Goal: Transaction & Acquisition: Obtain resource

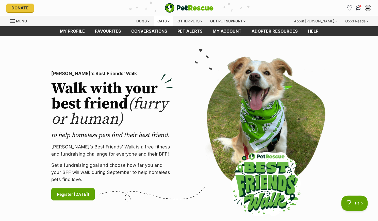
click at [162, 22] on div "Cats" at bounding box center [163, 21] width 19 height 10
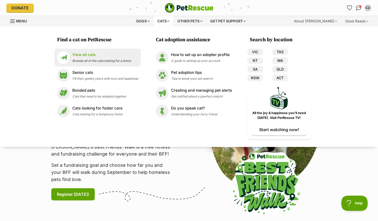
click at [121, 57] on p "View all cats" at bounding box center [101, 55] width 59 height 6
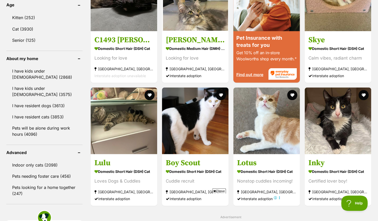
scroll to position [492, 0]
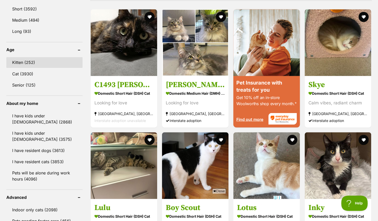
click at [37, 57] on link "Kitten (252)" at bounding box center [44, 62] width 76 height 11
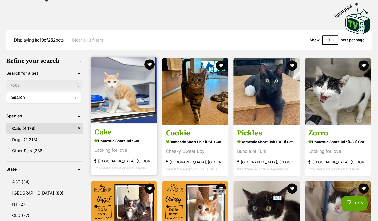
scroll to position [113, 0]
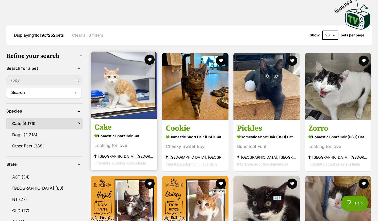
click at [111, 125] on h3 "Cake" at bounding box center [124, 127] width 59 height 10
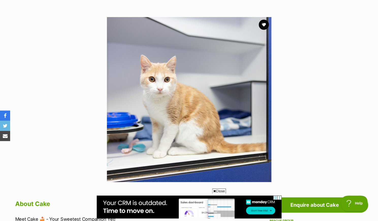
click at [66, 91] on section "Available 1 of 1 images Next Prev 1" at bounding box center [189, 95] width 290 height 172
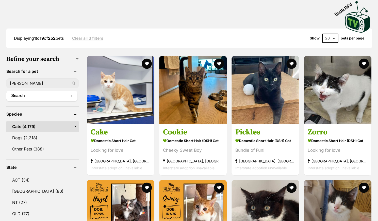
type input "[PERSON_NAME]"
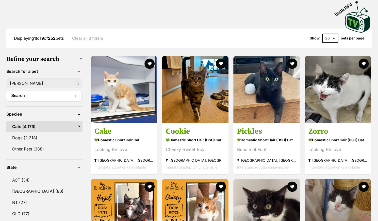
click at [43, 93] on button "Search" at bounding box center [43, 95] width 75 height 10
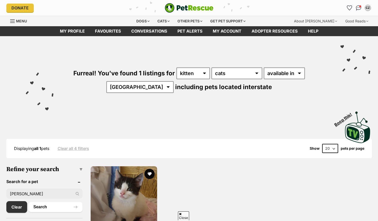
click at [124, 166] on img at bounding box center [124, 199] width 67 height 67
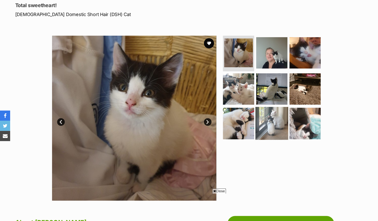
click at [275, 125] on img at bounding box center [272, 123] width 33 height 33
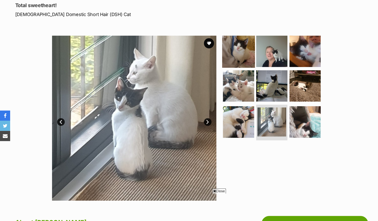
click at [242, 57] on img at bounding box center [238, 51] width 33 height 33
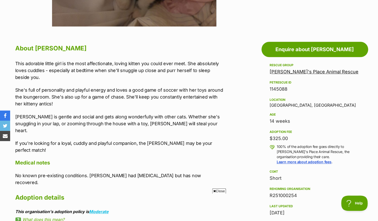
scroll to position [240, 0]
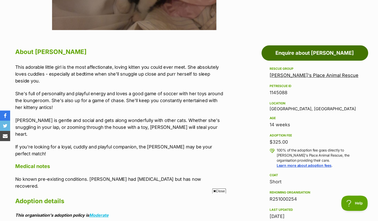
click at [278, 55] on link "Enquire about Yuki" at bounding box center [315, 52] width 107 height 15
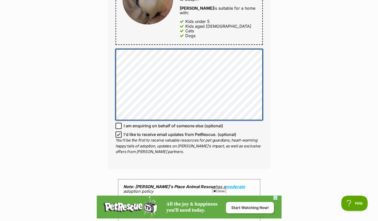
click at [95, 38] on div "Enquire about Yuki Want to increase your chances of a successful enquiry? Updat…" at bounding box center [189, 50] width 378 height 627
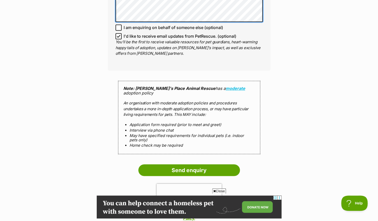
scroll to position [405, 0]
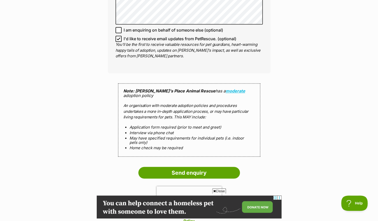
click at [120, 37] on icon at bounding box center [119, 39] width 4 height 4
click at [120, 36] on input "I'd like to receive email updates from PetRescue. (optional)" at bounding box center [119, 39] width 6 height 6
checkbox input "false"
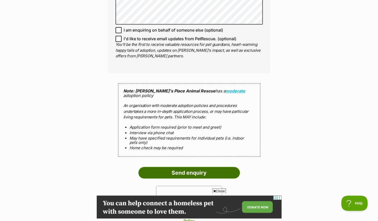
click at [154, 166] on input "Send enquiry" at bounding box center [190, 172] width 102 height 12
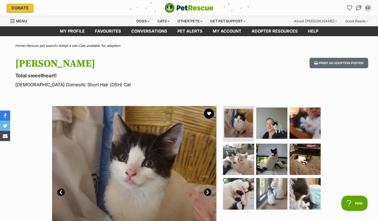
click at [154, 64] on h1 "[PERSON_NAME]" at bounding box center [122, 64] width 215 height 12
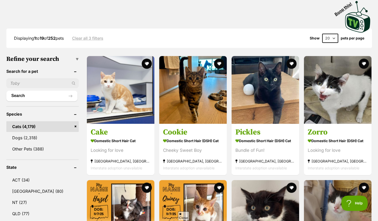
click at [35, 85] on input "text" at bounding box center [42, 83] width 72 height 10
type input "pebble"
click at [34, 95] on button "Search" at bounding box center [41, 95] width 71 height 10
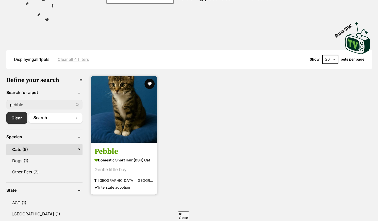
scroll to position [89, 0]
click at [117, 133] on img at bounding box center [124, 109] width 67 height 67
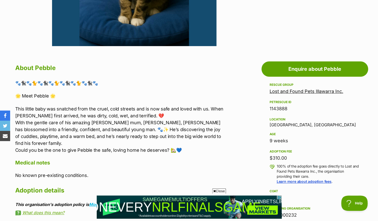
scroll to position [225, 0]
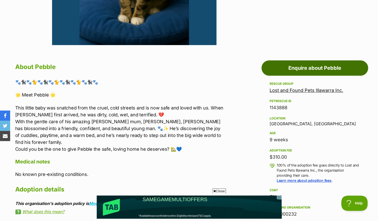
click at [274, 71] on link "Enquire about Pebble" at bounding box center [315, 67] width 107 height 15
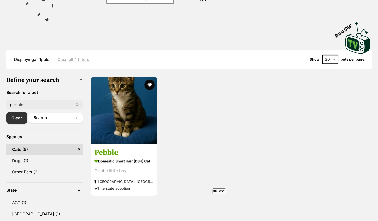
scroll to position [89, 0]
click at [50, 104] on input "pebble" at bounding box center [44, 105] width 76 height 10
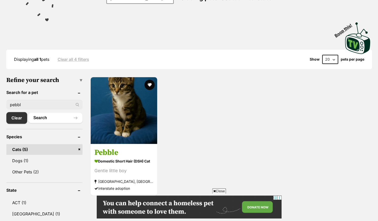
scroll to position [0, 0]
type input "p"
type input "rose petal"
click at [28, 113] on button "Search" at bounding box center [55, 118] width 54 height 10
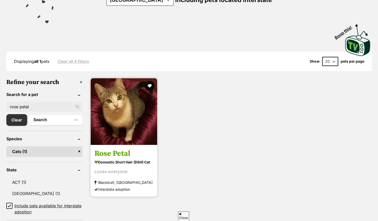
click at [108, 137] on img at bounding box center [124, 111] width 67 height 67
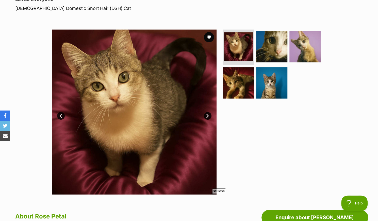
scroll to position [75, 0]
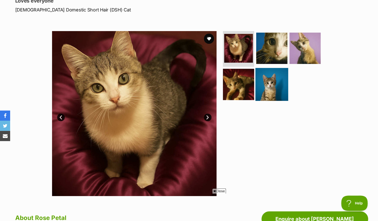
click at [275, 85] on img at bounding box center [272, 84] width 33 height 33
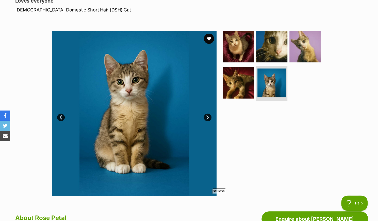
scroll to position [0, 0]
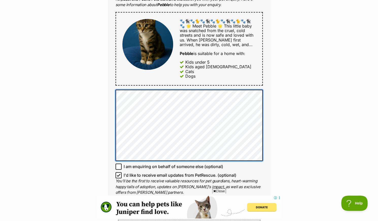
scroll to position [265, 0]
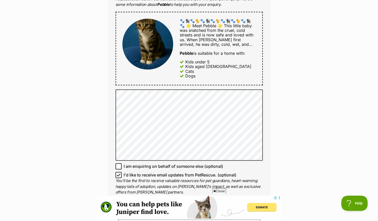
click at [118, 174] on icon at bounding box center [119, 175] width 4 height 4
click at [118, 174] on input "I'd like to receive email updates from PetRescue. (optional)" at bounding box center [119, 175] width 6 height 6
checkbox input "false"
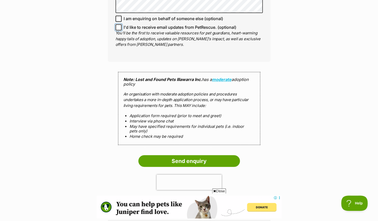
scroll to position [412, 0]
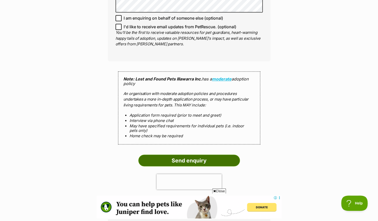
click at [212, 163] on input "Send enquiry" at bounding box center [190, 160] width 102 height 12
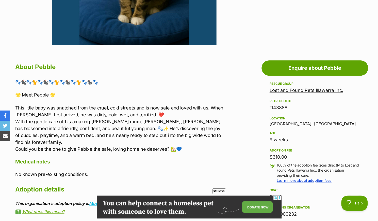
click at [235, 46] on section "Home > Rescue pet search > Adopt a cat > Cats available for adoption Pebble Gen…" at bounding box center [189, 200] width 378 height 764
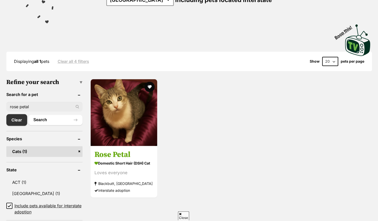
scroll to position [87, 0]
click at [42, 106] on input "rose petal" at bounding box center [44, 107] width 76 height 10
type input "r"
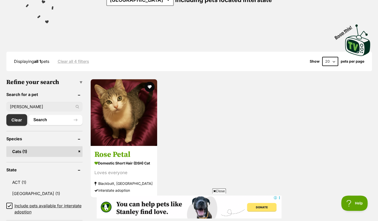
type input "[PERSON_NAME]"
click at [28, 115] on button "Search" at bounding box center [55, 120] width 54 height 10
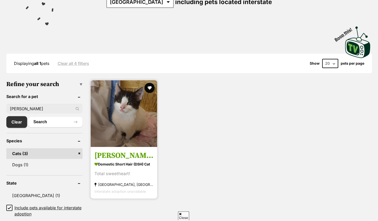
click at [123, 139] on img at bounding box center [124, 113] width 67 height 67
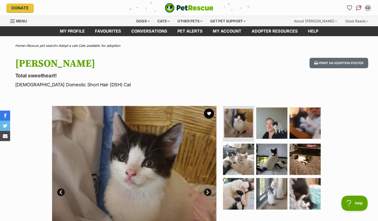
click at [142, 63] on h1 "Yuki" at bounding box center [122, 64] width 215 height 12
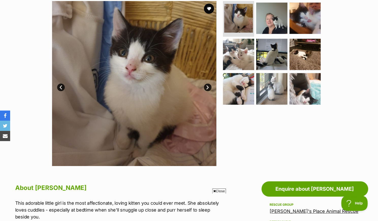
scroll to position [102, 0]
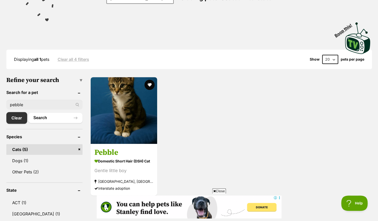
click at [34, 105] on input "pebble" at bounding box center [44, 105] width 76 height 10
type input "p"
type input "cake"
click at [28, 113] on button "Search" at bounding box center [55, 118] width 54 height 10
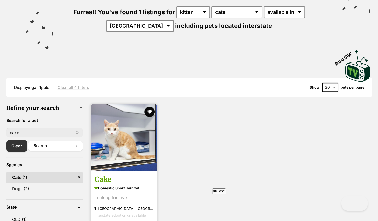
click at [114, 166] on img at bounding box center [124, 137] width 67 height 67
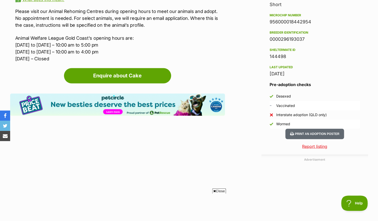
scroll to position [424, 0]
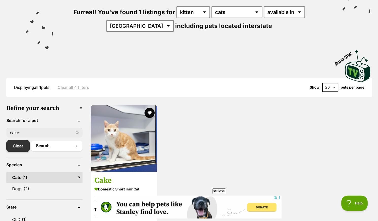
click at [11, 143] on link "Clear" at bounding box center [17, 146] width 23 height 12
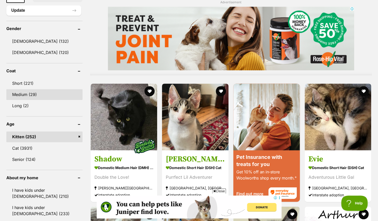
scroll to position [418, 0]
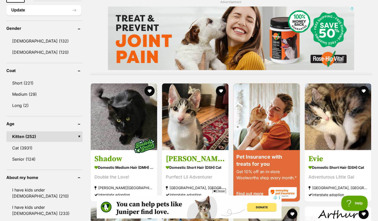
click at [49, 135] on link "Kitten (252)" at bounding box center [44, 136] width 76 height 11
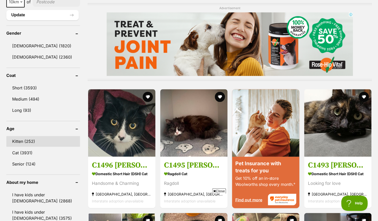
scroll to position [414, 0]
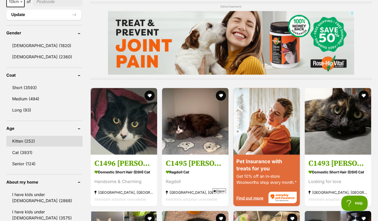
click at [53, 136] on link "Kitten (252)" at bounding box center [44, 140] width 76 height 11
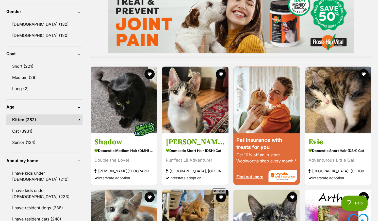
scroll to position [435, 0]
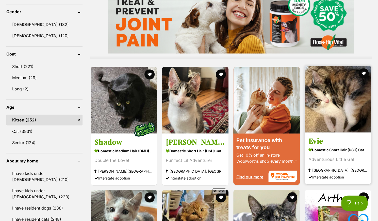
click at [345, 134] on link "Evie Domestic Short Hair (DSH) Cat Adventurous Little Gal Rosebery, NSW Interst…" at bounding box center [338, 158] width 67 height 52
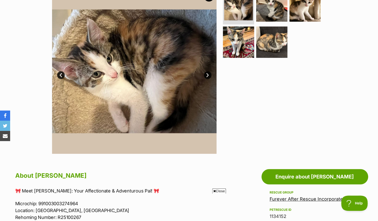
scroll to position [106, 0]
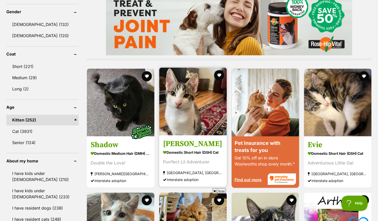
click at [197, 101] on img at bounding box center [193, 101] width 68 height 68
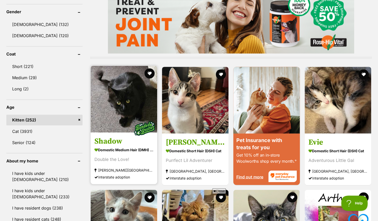
click at [124, 95] on img at bounding box center [124, 99] width 67 height 67
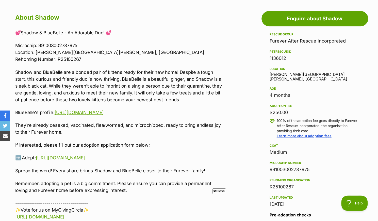
scroll to position [276, 0]
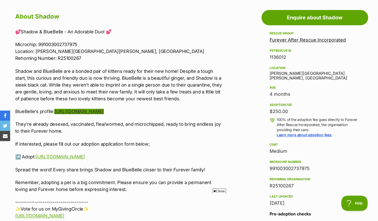
click at [104, 113] on link "https://www.petrescue.com.au/listings/1136191" at bounding box center [78, 111] width 49 height 5
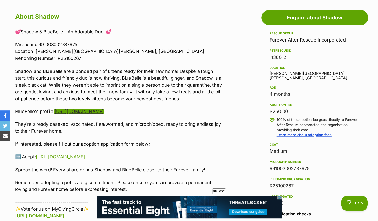
scroll to position [0, 0]
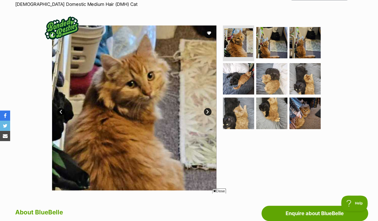
scroll to position [79, 0]
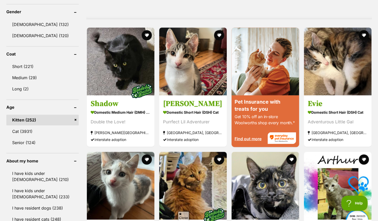
click at [82, 47] on div "Refine your search Search for a pet Search Species Cats (4,180) Dogs (2,318) Ot…" at bounding box center [189, 124] width 366 height 787
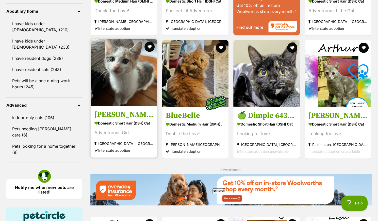
click at [111, 75] on img at bounding box center [124, 72] width 67 height 67
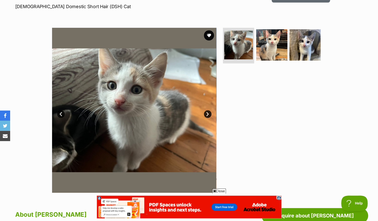
click at [27, 84] on div "Available 1 of 3 images 1 of 3 images 1 of 3 images Next Prev 1 2 3" at bounding box center [189, 106] width 378 height 172
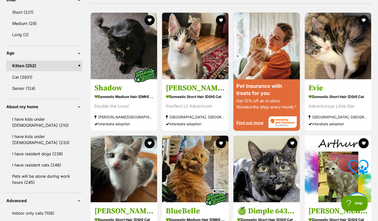
scroll to position [493, 0]
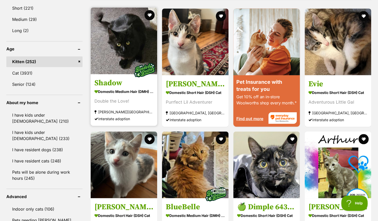
click at [121, 72] on img at bounding box center [124, 40] width 67 height 67
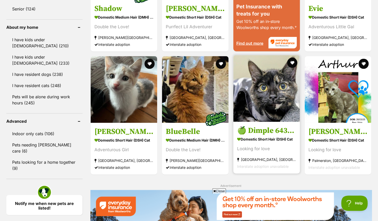
scroll to position [568, 0]
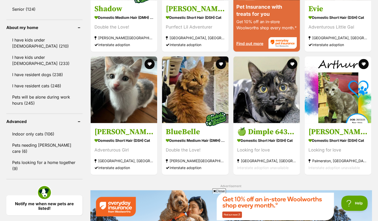
click at [95, 182] on div "1145153 Cake Domestic Short Hair Cat Looking for love Coombabah, QLD Interstate…" at bounding box center [231, 19] width 282 height 843
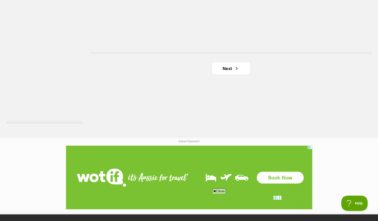
scroll to position [944, 0]
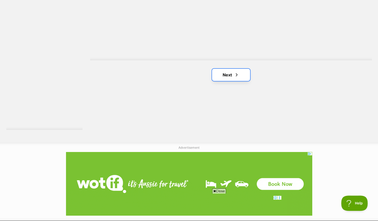
click at [221, 76] on link "Next" at bounding box center [231, 75] width 38 height 12
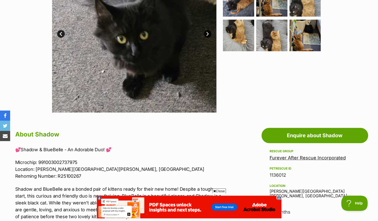
scroll to position [159, 0]
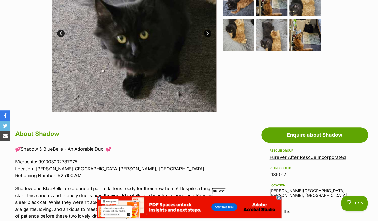
drag, startPoint x: 0, startPoint y: 0, endPoint x: 129, endPoint y: 169, distance: 212.4
click at [129, 169] on p "Microchip: 991003002737975 Location: Chester Hill, NSW Rehoming Number: R251002…" at bounding box center [120, 168] width 210 height 21
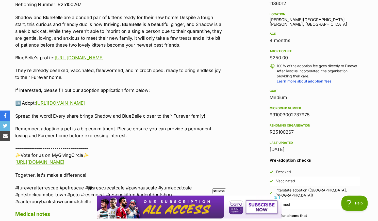
scroll to position [269, 0]
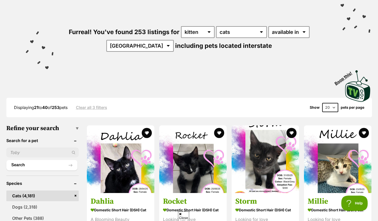
click at [330, 105] on select "20 40 60" at bounding box center [331, 107] width 16 height 9
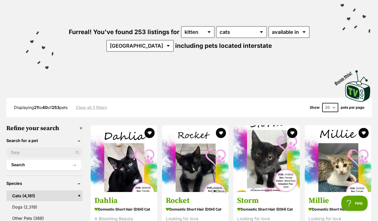
select select "60"
click at [323, 103] on select "20 40 60" at bounding box center [331, 107] width 16 height 9
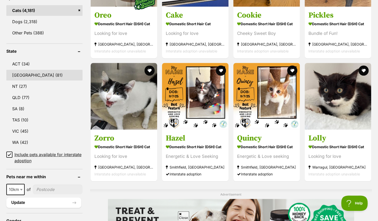
click at [28, 75] on link "[GEOGRAPHIC_DATA] (81)" at bounding box center [44, 75] width 76 height 11
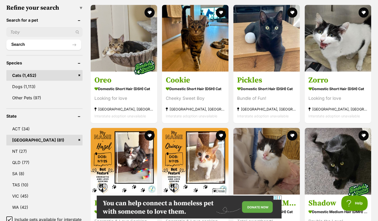
scroll to position [161, 0]
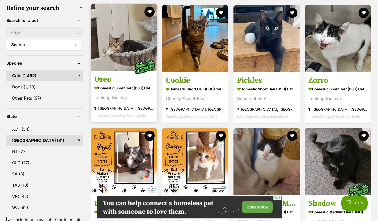
click at [112, 82] on h3 "Oreo" at bounding box center [124, 79] width 59 height 10
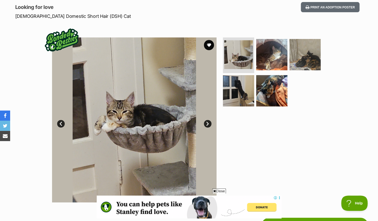
scroll to position [68, 0]
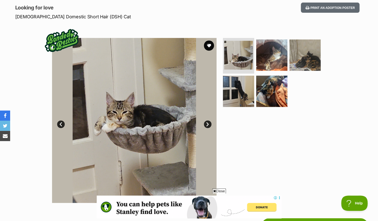
click at [208, 125] on link "Next" at bounding box center [208, 124] width 8 height 8
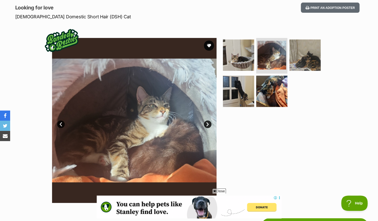
click at [208, 125] on link "Next" at bounding box center [208, 124] width 8 height 8
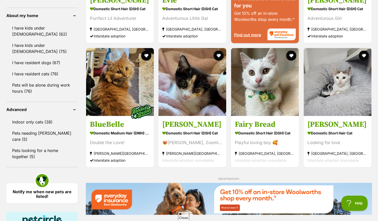
scroll to position [581, 0]
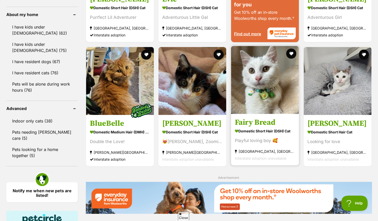
click at [263, 117] on link "Fairy Bread Domestic Short Hair (DSH) Cat Playful loving boy 🥰 Hurstville, NSW …" at bounding box center [265, 140] width 68 height 52
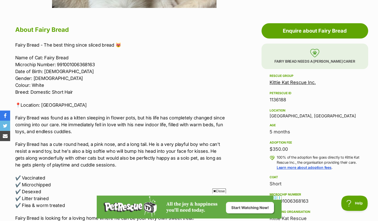
scroll to position [263, 0]
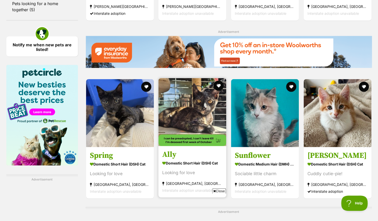
scroll to position [732, 0]
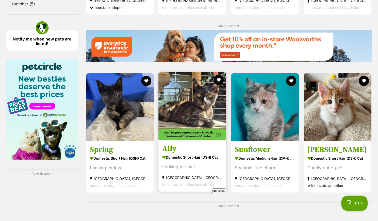
click at [196, 132] on img at bounding box center [193, 106] width 68 height 68
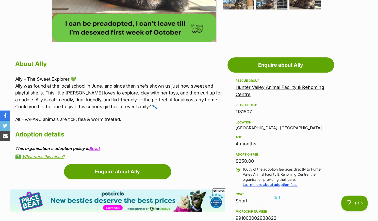
scroll to position [26, 0]
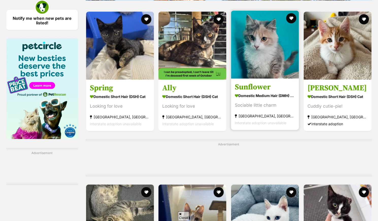
click at [263, 78] on img at bounding box center [265, 45] width 68 height 68
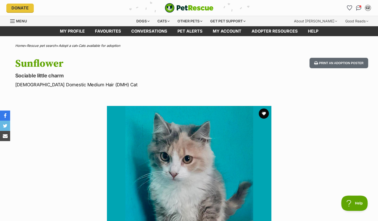
click at [62, 134] on section "Available 1 of 1 images Next Prev 1" at bounding box center [189, 184] width 290 height 172
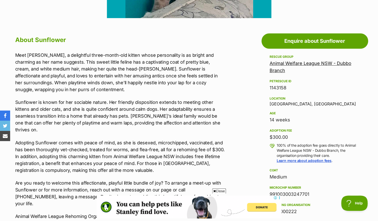
scroll to position [252, 0]
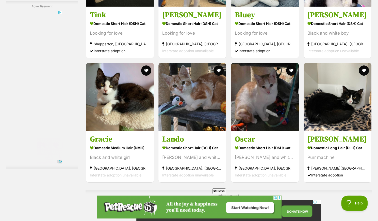
scroll to position [1040, 0]
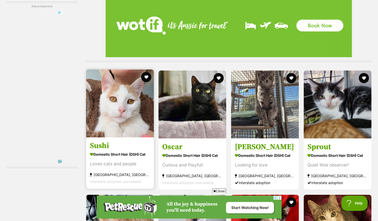
click at [106, 143] on link "Sushi Domestic Short Hair (DSH) Cat Loves cats and people [GEOGRAPHIC_DATA], [G…" at bounding box center [120, 163] width 68 height 52
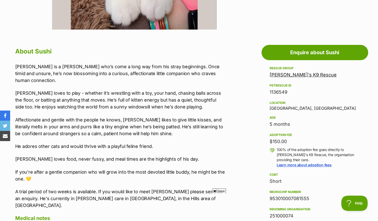
scroll to position [241, 0]
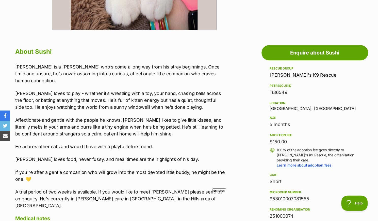
click at [163, 116] on p "Affectionate and gentle with the people he knows, Sushi likes to give little ki…" at bounding box center [120, 126] width 210 height 21
click at [366, 79] on aside "Rescue group Rocky's K9 Rescue PetRescue ID 1136549 Location Glenwood, NSW Age …" at bounding box center [315, 187] width 107 height 244
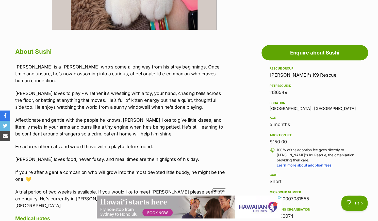
scroll to position [0, 0]
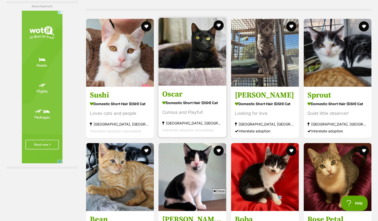
scroll to position [1899, 0]
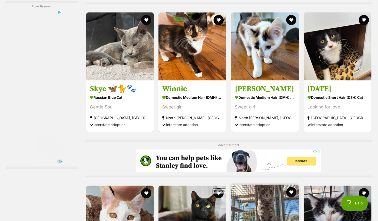
click at [271, 184] on img at bounding box center [265, 218] width 68 height 68
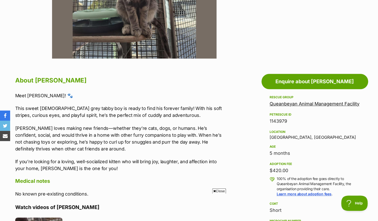
scroll to position [265, 0]
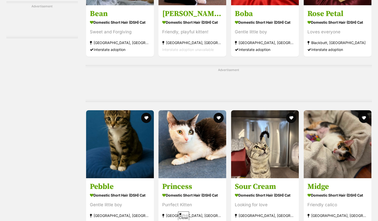
scroll to position [2062, 0]
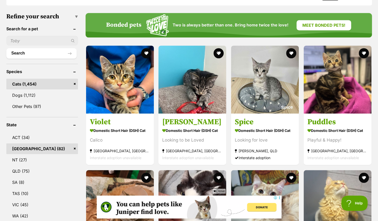
scroll to position [153, 0]
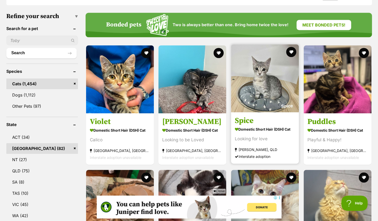
click at [269, 94] on img at bounding box center [265, 78] width 68 height 68
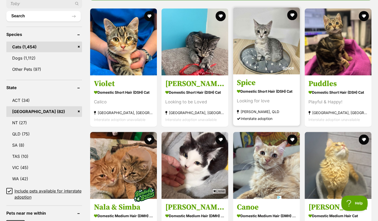
scroll to position [163, 0]
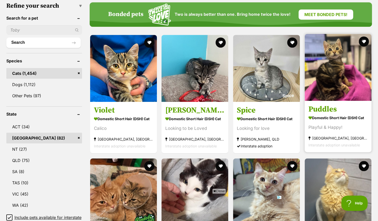
click at [334, 96] on img at bounding box center [338, 67] width 67 height 67
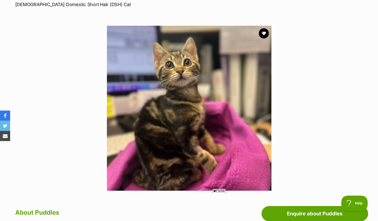
click at [88, 80] on section "Available 1 of 1 images Next Prev 1" at bounding box center [189, 104] width 290 height 172
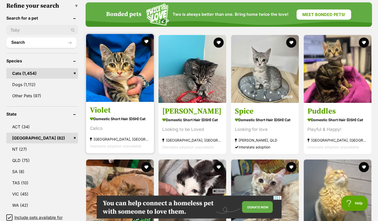
click at [144, 105] on link "Violet Domestic Short Hair (DSH) Cat Calico Blaxland, NSW Interstate adoption u…" at bounding box center [120, 128] width 68 height 52
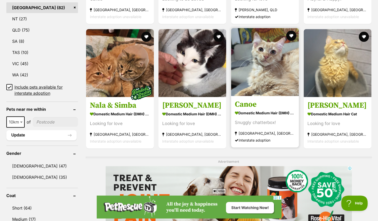
scroll to position [293, 0]
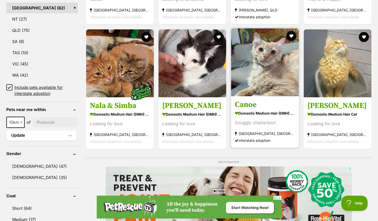
click at [254, 90] on img at bounding box center [265, 62] width 68 height 68
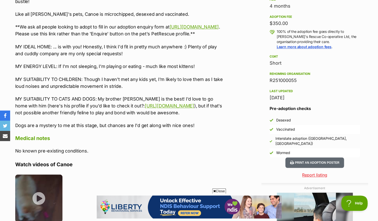
scroll to position [369, 0]
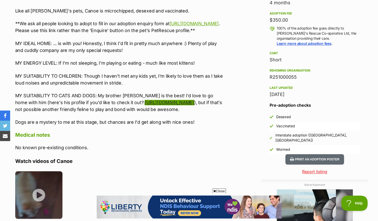
click at [149, 102] on link "[URL][DOMAIN_NAME]" at bounding box center [169, 102] width 49 height 5
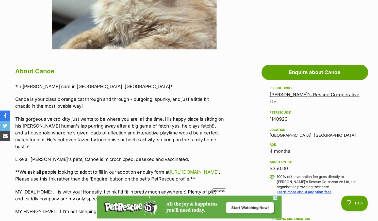
scroll to position [0, 0]
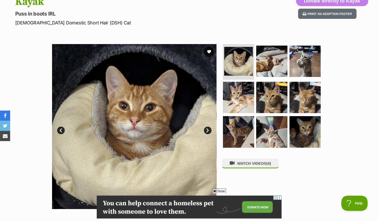
scroll to position [46, 0]
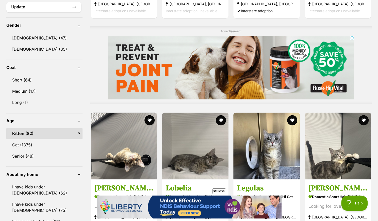
scroll to position [416, 0]
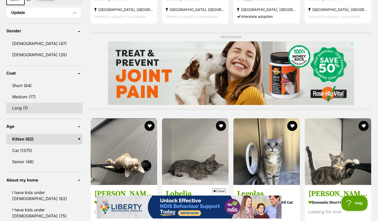
click at [56, 109] on link "Long (1)" at bounding box center [44, 107] width 76 height 11
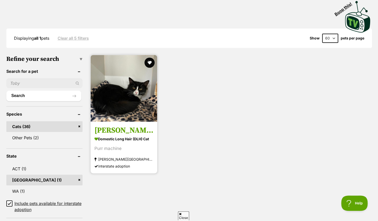
click at [117, 116] on img at bounding box center [124, 88] width 67 height 67
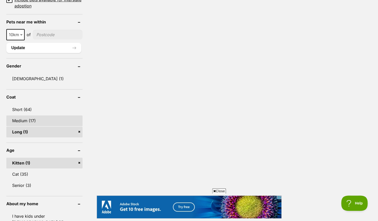
click at [30, 119] on link "Medium (17)" at bounding box center [44, 120] width 76 height 11
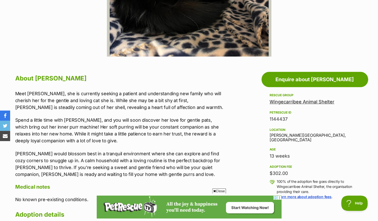
scroll to position [216, 0]
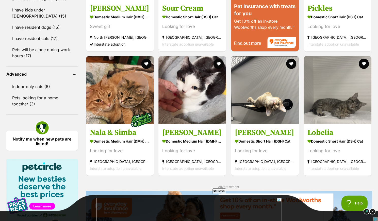
scroll to position [446, 0]
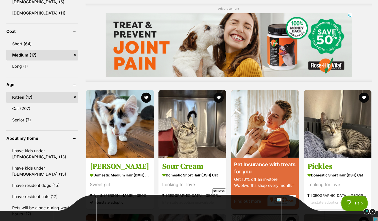
click at [74, 56] on link "Medium (17)" at bounding box center [42, 55] width 72 height 11
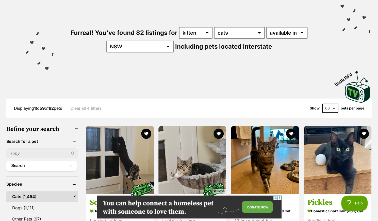
click at [42, 155] on input "text" at bounding box center [42, 153] width 72 height 10
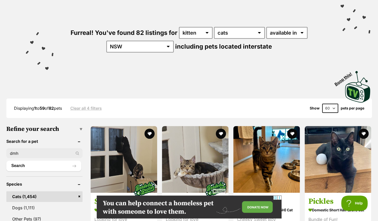
type input "dmh"
click at [6, 160] on button "Search" at bounding box center [43, 165] width 75 height 10
